Goal: Obtain resource: Download file/media

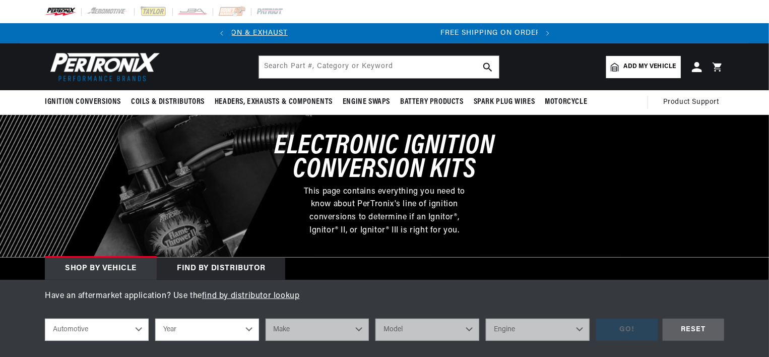
scroll to position [0, 306]
click at [45, 319] on select "Automotive Agricultural Industrial Marine Motorcycle" at bounding box center [97, 330] width 104 height 22
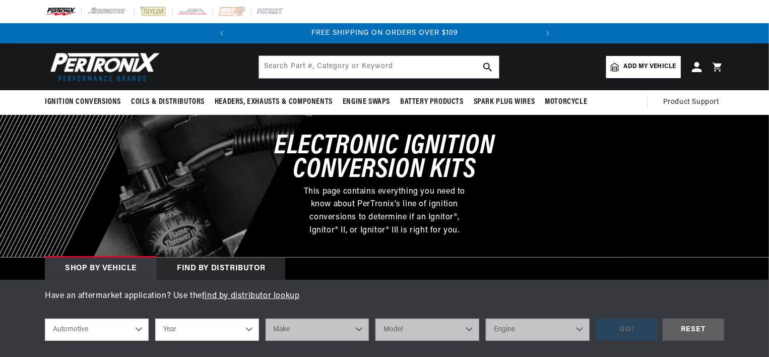
select select "Industrial"
click at [247, 324] on select "Year 1990 1986 1984 1983 1982 1981 1980 1979 1978 1977 1976 1975 1974 1973 1972…" at bounding box center [207, 330] width 104 height 22
select select "1972"
click at [155, 319] on select "Year 1990 1986 1984 1983 1982 1981 1980 1979 1978 1977 1976 1975 1974 1973 1972…" at bounding box center [207, 330] width 104 height 22
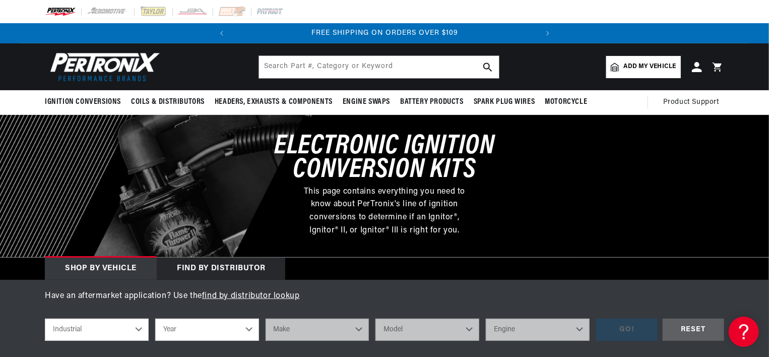
select select "1972"
click at [359, 325] on select "Make Allis Chalmers Baker Clark Hyster Terex Division (G.M.C.) (with Continenta…" at bounding box center [318, 330] width 104 height 22
click at [144, 333] on select "Automotive Agricultural Industrial Marine Motorcycle" at bounding box center [97, 330] width 104 height 22
click at [45, 319] on select "Automotive Agricultural Industrial Marine Motorcycle" at bounding box center [97, 330] width 104 height 22
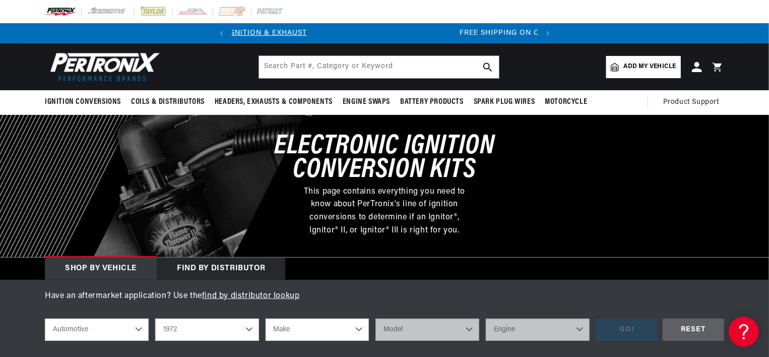
click at [141, 328] on select "Automotive Agricultural Industrial Marine Motorcycle" at bounding box center [97, 330] width 104 height 22
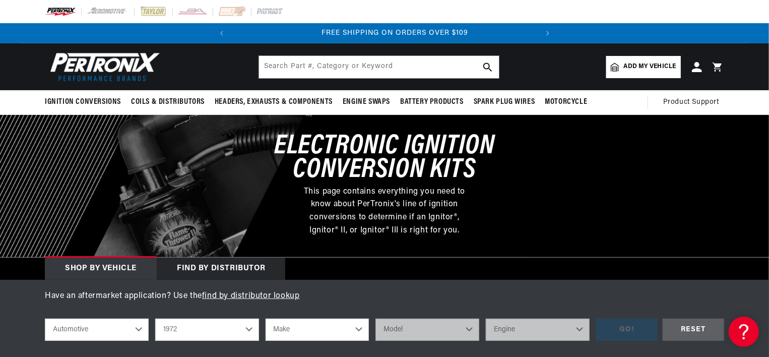
scroll to position [0, 306]
click at [45, 319] on select "Automotive Agricultural Industrial Marine Motorcycle" at bounding box center [97, 330] width 104 height 22
select select "Agricultural"
select select "Year"
click at [253, 327] on select "Year 1970 1965 1964 1960 1959 1958 1957 1939 1938 1937" at bounding box center [207, 330] width 104 height 22
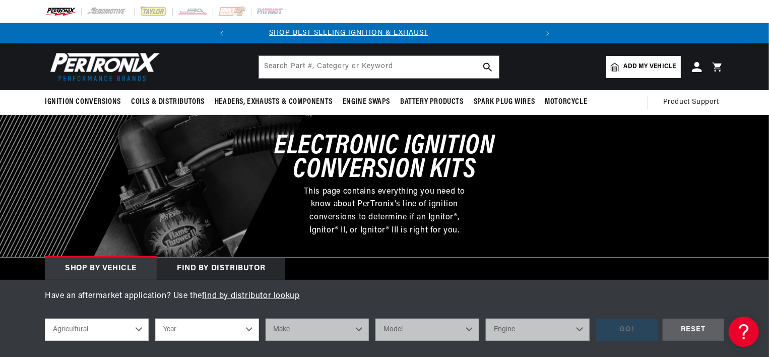
scroll to position [0, 0]
click at [136, 332] on select "Automotive Agricultural Industrial Marine Motorcycle" at bounding box center [97, 330] width 104 height 22
click at [45, 319] on select "Automotive Agricultural Industrial Marine Motorcycle" at bounding box center [97, 330] width 104 height 22
click at [244, 331] on select "Year 2026 2025 2024 2023 2022 2021 2020 2019 2018 2017 2016 2015 2014 2013 2012…" at bounding box center [207, 330] width 104 height 22
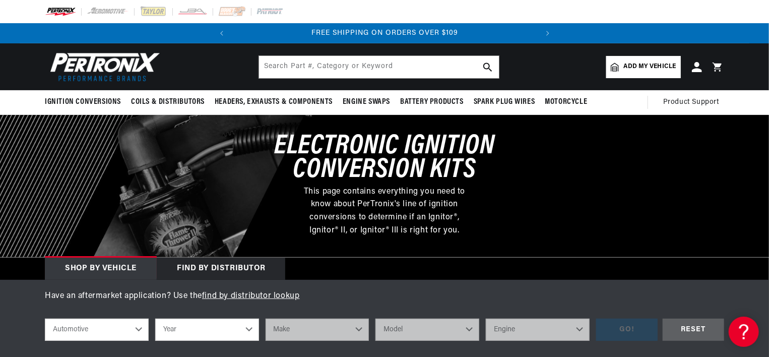
click at [248, 329] on select "Year 2026 2025 2024 2023 2022 2021 2020 2019 2018 2017 2016 2015 2014 2013 2012…" at bounding box center [207, 330] width 104 height 22
click at [139, 330] on select "Automotive Agricultural Industrial Marine Motorcycle" at bounding box center [97, 330] width 104 height 22
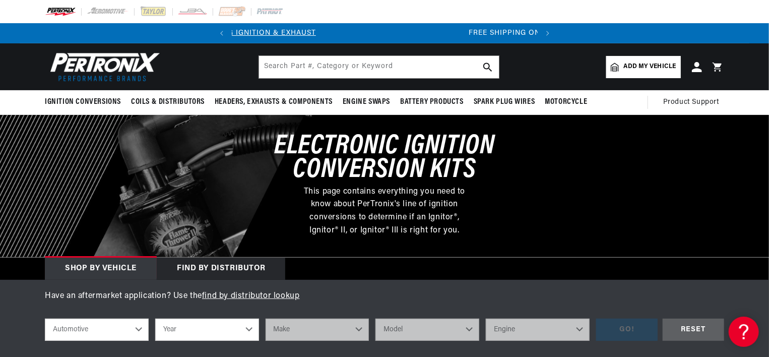
scroll to position [0, 0]
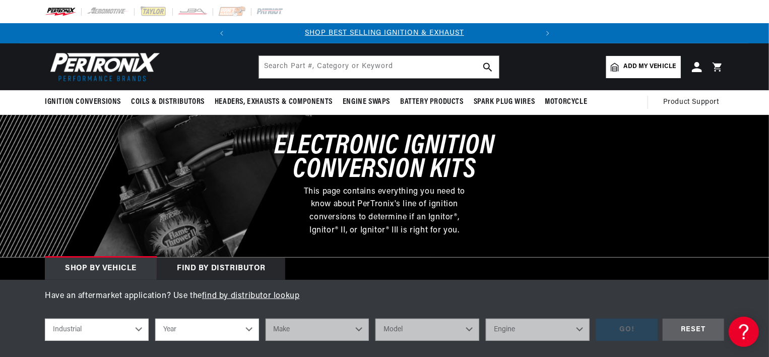
click at [45, 319] on select "Automotive Agricultural Industrial Marine Motorcycle" at bounding box center [97, 330] width 104 height 22
select select "Industrial"
click at [190, 330] on select "Year 1990 1986 1984 1983 1982 1981 1980 1979 1978 1977 1976 1975 1974 1973 1972…" at bounding box center [207, 330] width 104 height 22
select select "1972"
click at [155, 319] on select "Year 1990 1986 1984 1983 1982 1981 1980 1979 1978 1977 1976 1975 1974 1973 1972…" at bounding box center [207, 330] width 104 height 22
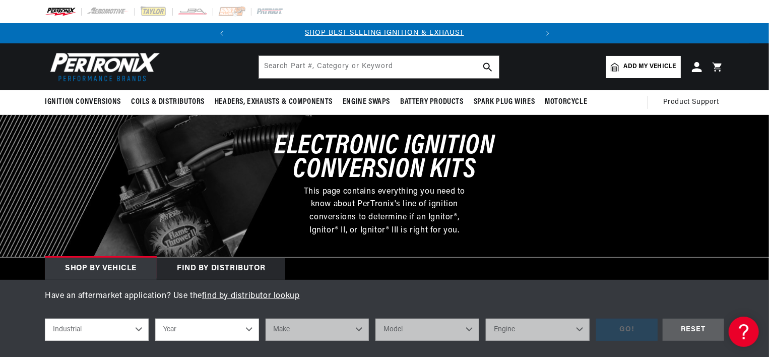
select select "1972"
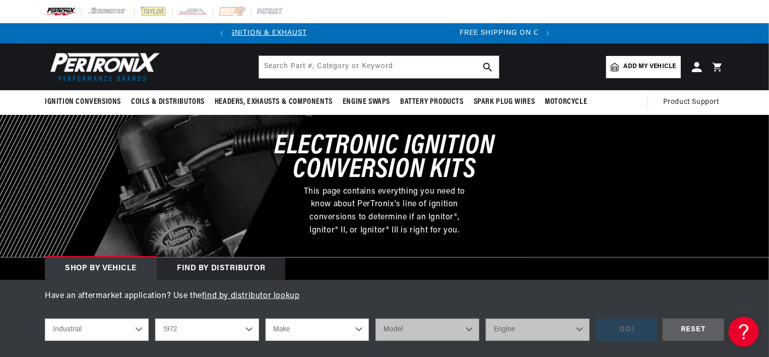
scroll to position [0, 306]
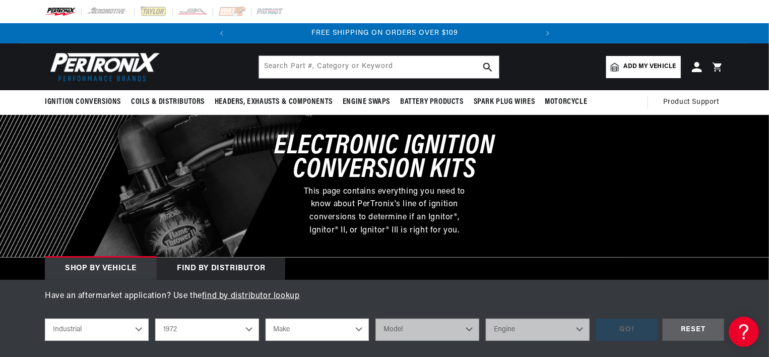
click at [349, 328] on select "Make Allis Chalmers Baker Clark Hyster Terex Division (G.M.C.) (with Continenta…" at bounding box center [318, 330] width 104 height 22
click at [137, 333] on select "Automotive Agricultural Industrial Marine Motorcycle" at bounding box center [97, 330] width 104 height 22
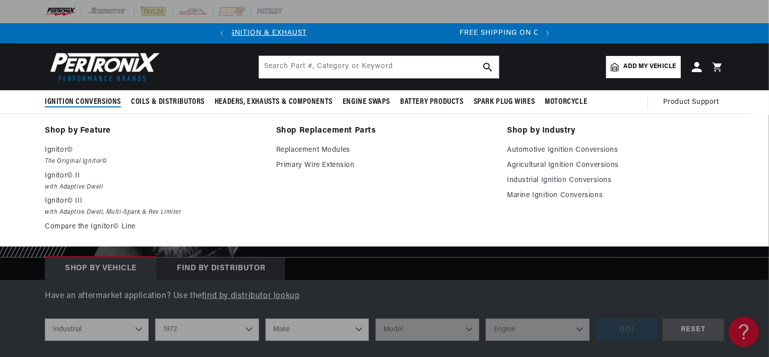
scroll to position [0, 306]
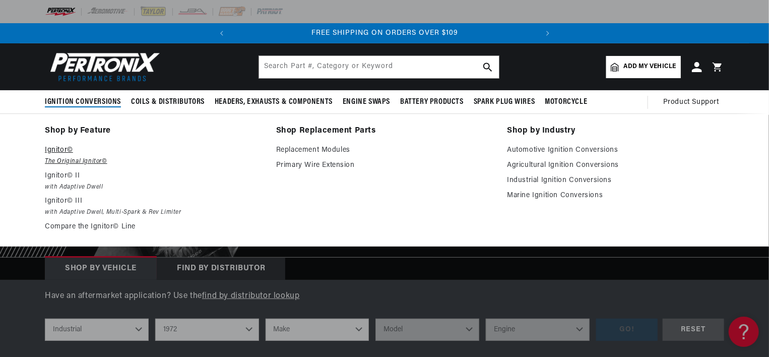
click at [76, 153] on p "Ignitor©" at bounding box center [153, 150] width 217 height 12
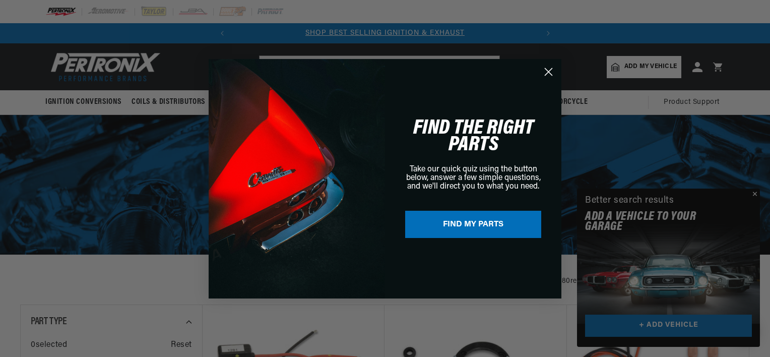
click at [546, 75] on circle "Close dialog" at bounding box center [549, 71] width 17 height 17
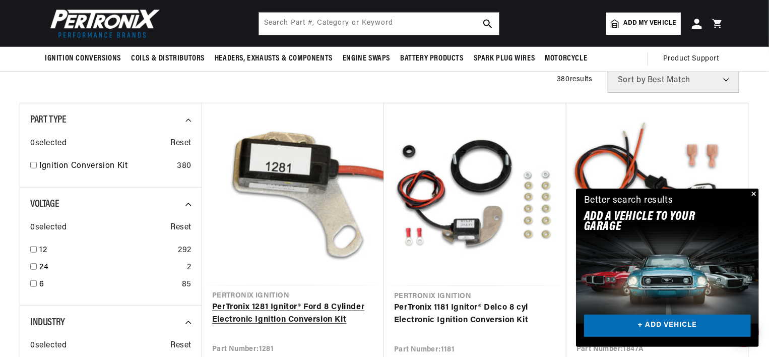
scroll to position [0, 306]
click at [290, 301] on link "PerTronix 1281 Ignitor® Ford 8 Cylinder Electronic Ignition Conversion Kit" at bounding box center [293, 314] width 162 height 26
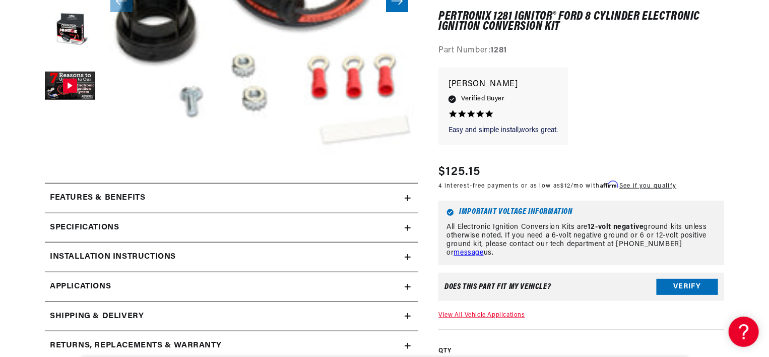
scroll to position [0, 306]
click at [403, 262] on div "Installation instructions" at bounding box center [225, 257] width 360 height 13
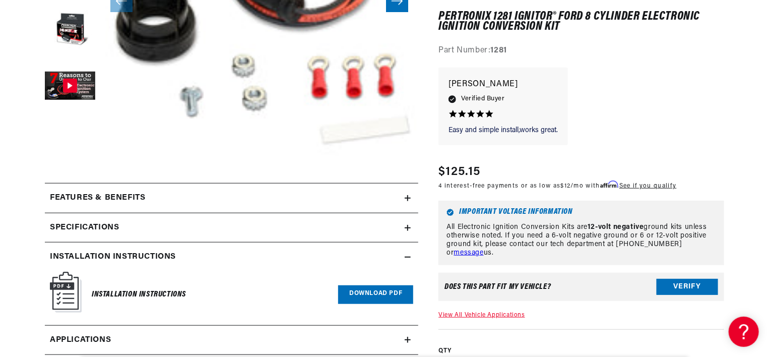
click at [362, 293] on link "Download PDF" at bounding box center [375, 294] width 75 height 19
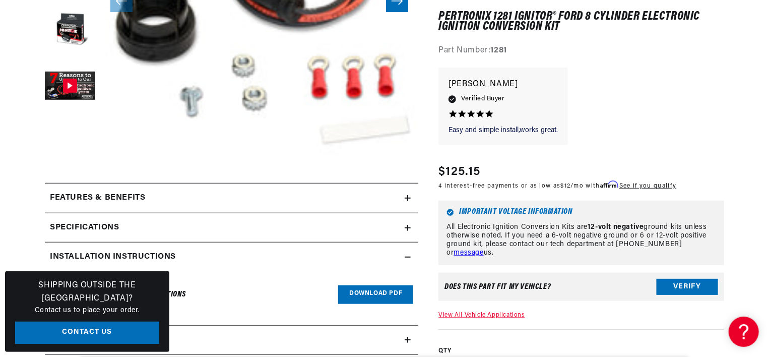
scroll to position [0, 0]
click at [371, 296] on link "Download PDF" at bounding box center [375, 294] width 75 height 19
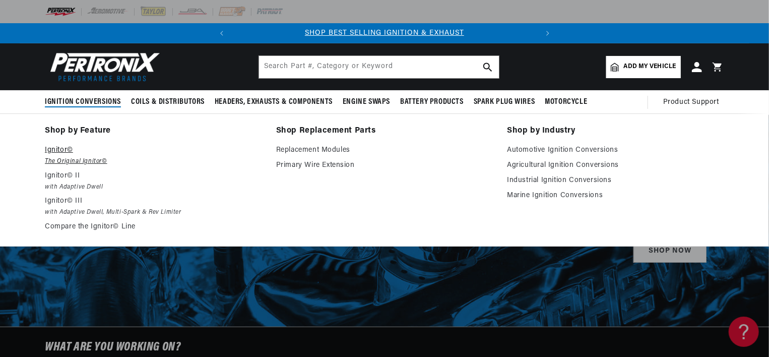
click at [66, 157] on em "The Original Ignitor©" at bounding box center [153, 161] width 217 height 11
